Goal: Check status: Check status

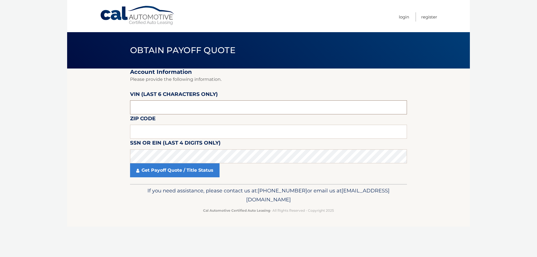
drag, startPoint x: 170, startPoint y: 109, endPoint x: 93, endPoint y: 109, distance: 77.7
click at [93, 109] on section "Account Information Please provide the following information. VIN (last 6 chara…" at bounding box center [268, 125] width 402 height 115
type input "718066"
click at [146, 129] on input "text" at bounding box center [268, 132] width 277 height 14
type input "08742"
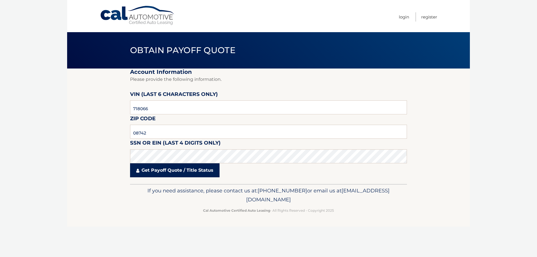
click at [169, 170] on link "Get Payoff Quote / Title Status" at bounding box center [174, 170] width 89 height 14
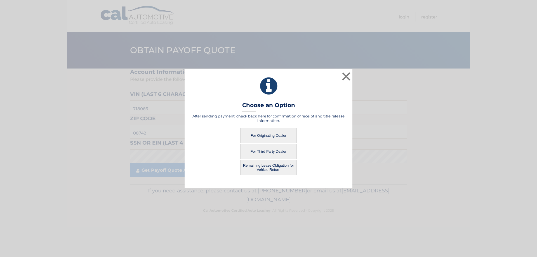
click at [258, 137] on button "For Originating Dealer" at bounding box center [268, 135] width 56 height 15
click at [272, 133] on button "For Originating Dealer" at bounding box center [268, 135] width 56 height 15
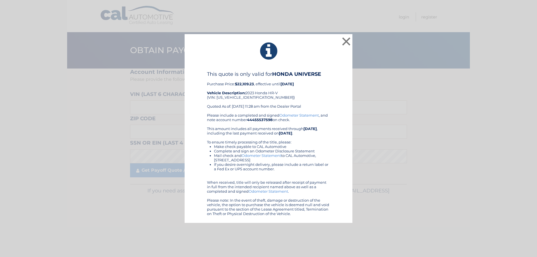
click at [289, 116] on link "Odometer Statement" at bounding box center [298, 115] width 39 height 4
